Goal: Task Accomplishment & Management: Manage account settings

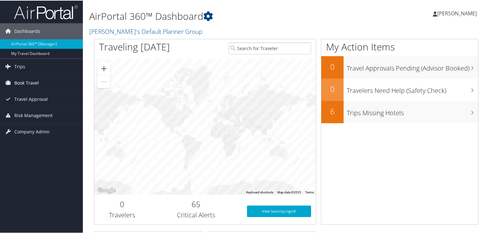
click at [35, 80] on span "Book Travel" at bounding box center [26, 82] width 25 height 16
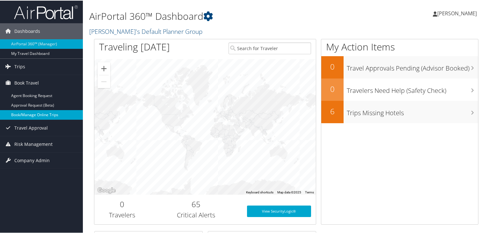
click at [53, 115] on link "Book/Manage Online Trips" at bounding box center [41, 114] width 83 height 10
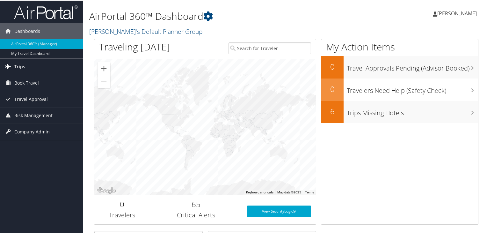
click at [39, 65] on link "Trips" at bounding box center [41, 66] width 83 height 16
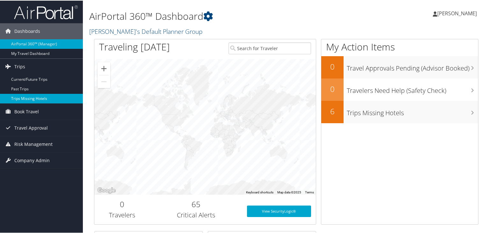
click at [35, 98] on link "Trips Missing Hotels" at bounding box center [41, 98] width 83 height 10
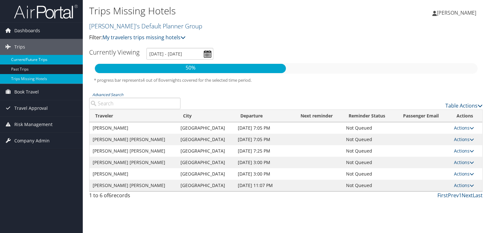
click at [32, 62] on link "Current/Future Trips" at bounding box center [41, 60] width 83 height 10
